Goal: Task Accomplishment & Management: Complete application form

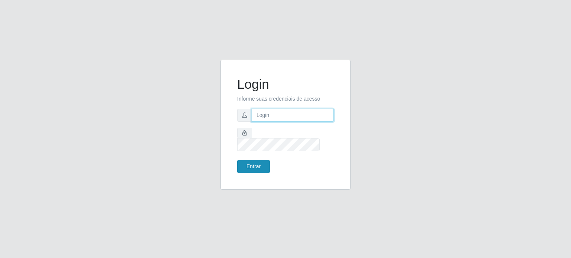
type input "[EMAIL_ADDRESS][DOMAIN_NAME]"
click at [260, 160] on button "Entrar" at bounding box center [253, 166] width 33 height 13
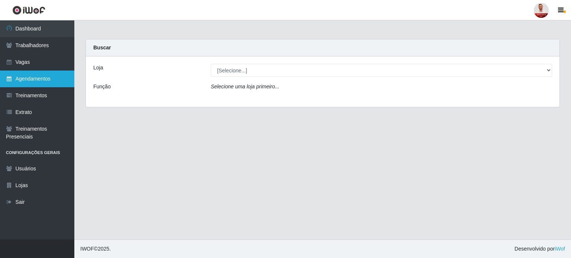
click at [46, 82] on link "Agendamentos" at bounding box center [37, 79] width 74 height 17
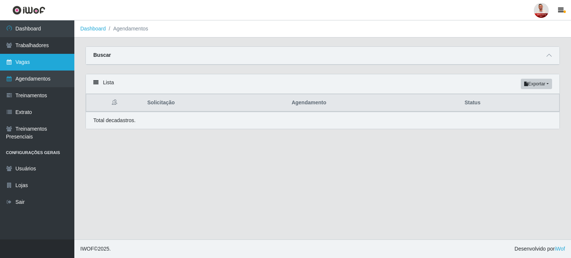
click at [37, 62] on link "Vagas" at bounding box center [37, 62] width 74 height 17
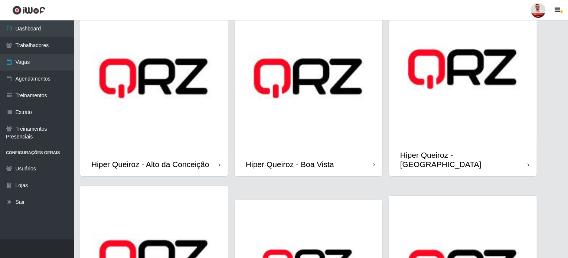
scroll to position [32, 0]
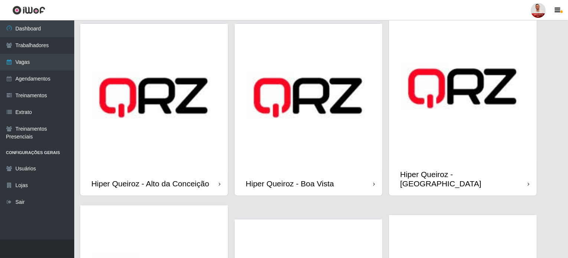
click at [209, 179] on div "Hiper Queiroz - Alto da Conceição" at bounding box center [150, 183] width 118 height 9
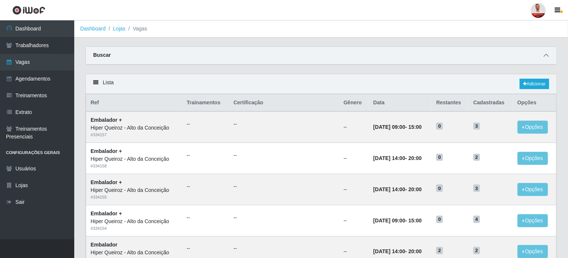
click at [546, 57] on icon at bounding box center [546, 55] width 5 height 5
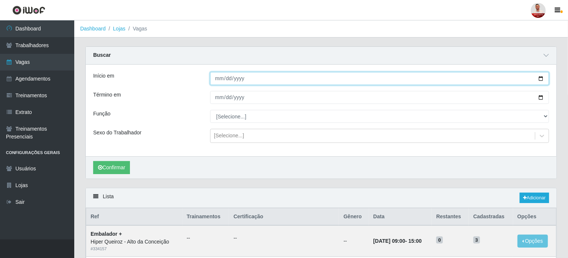
click at [288, 79] on input "Início em" at bounding box center [379, 78] width 339 height 13
click at [543, 76] on input "Início em" at bounding box center [379, 78] width 339 height 13
type input "[DATE]"
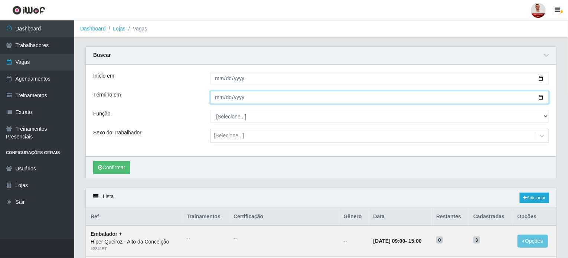
click at [544, 98] on input "Término em" at bounding box center [379, 97] width 339 height 13
type input "[DATE]"
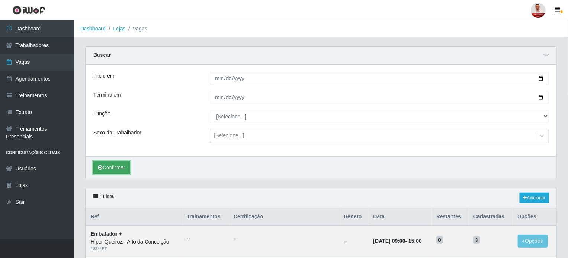
click at [115, 169] on button "Confirmar" at bounding box center [111, 167] width 37 height 13
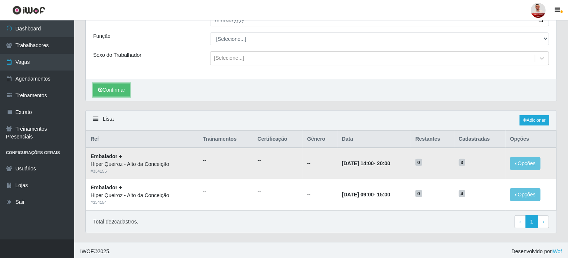
scroll to position [79, 0]
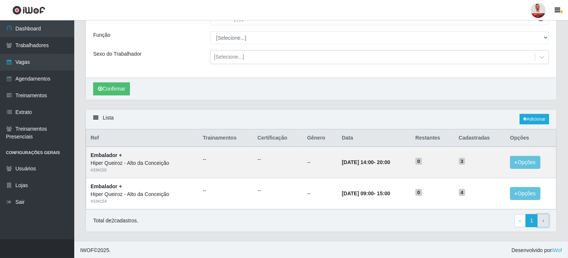
click at [549, 218] on link "› Next" at bounding box center [544, 220] width 12 height 13
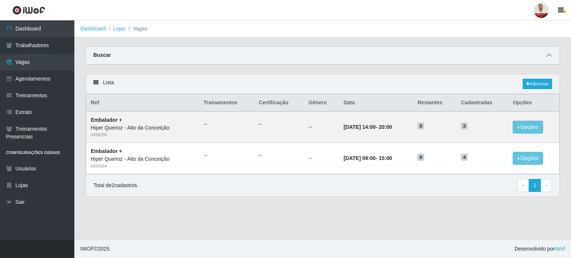
click at [546, 56] on span at bounding box center [548, 55] width 9 height 9
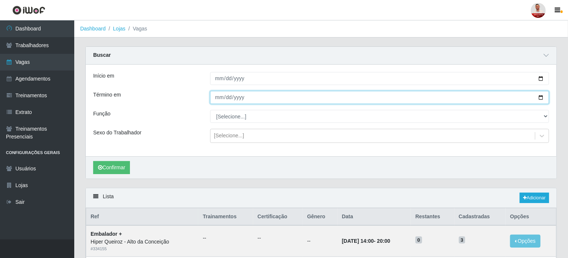
click at [544, 97] on input "[DATE]" at bounding box center [379, 97] width 339 height 13
type input "[DATE]"
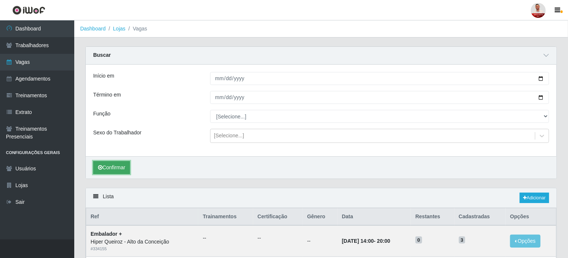
click at [118, 165] on button "Confirmar" at bounding box center [111, 167] width 37 height 13
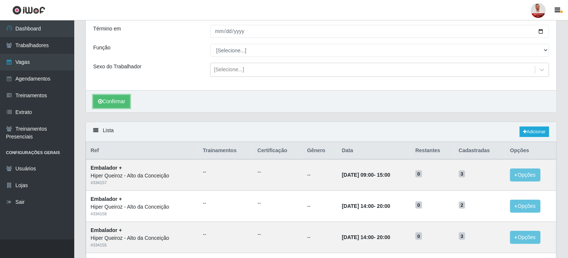
scroll to position [141, 0]
